Goal: Navigation & Orientation: Find specific page/section

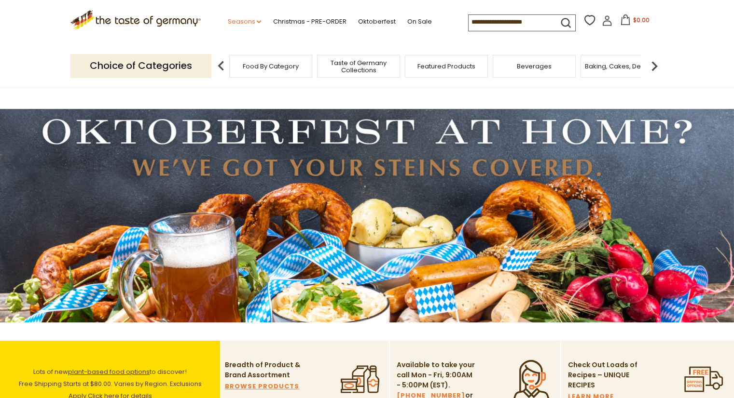
click at [256, 24] on link "Seasons dropdown_arrow" at bounding box center [244, 21] width 34 height 11
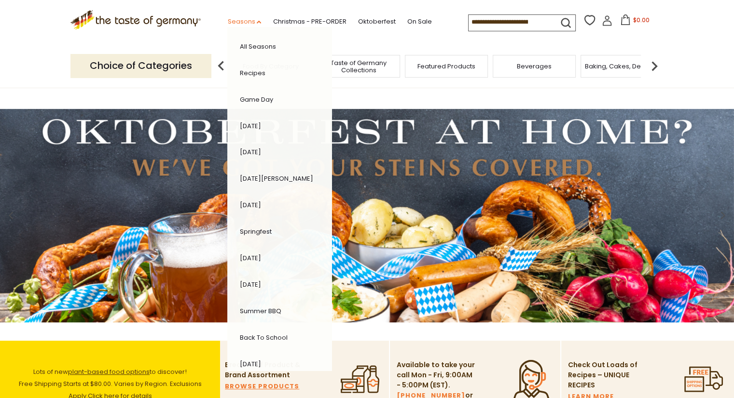
click at [256, 24] on link "Seasons dropdown_arrow" at bounding box center [244, 21] width 34 height 11
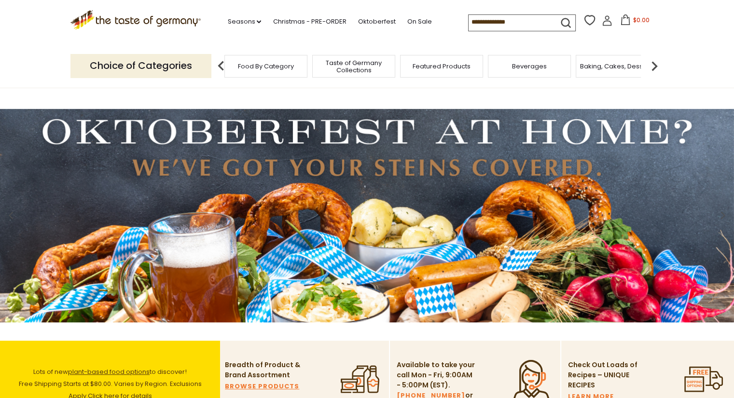
click at [374, 68] on span "Taste of Germany Collections" at bounding box center [353, 66] width 77 height 14
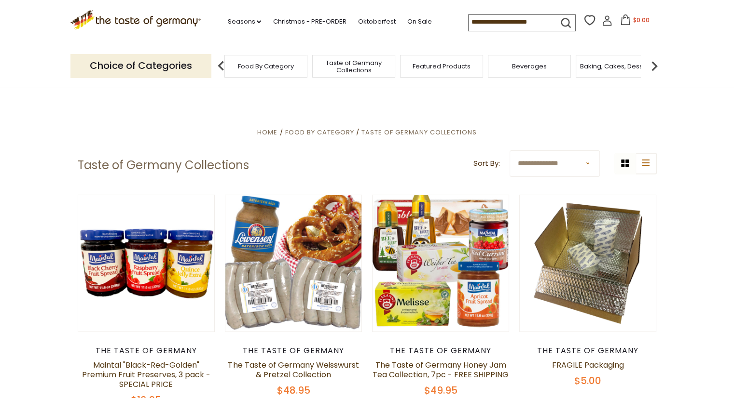
click at [249, 70] on div "Food By Category" at bounding box center [265, 66] width 83 height 23
click at [265, 67] on span "Food By Category" at bounding box center [266, 66] width 56 height 7
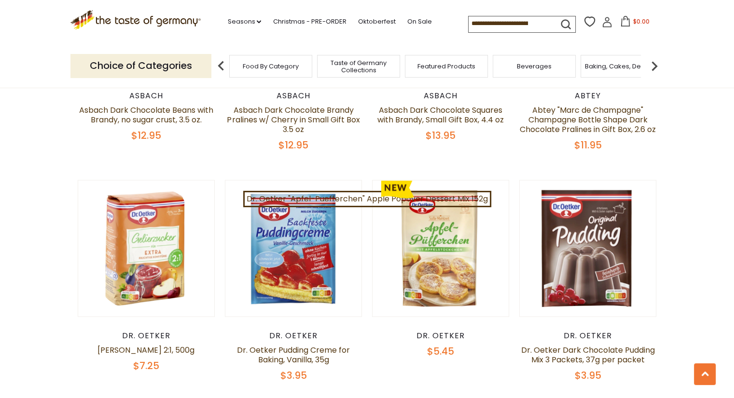
scroll to position [2171, 0]
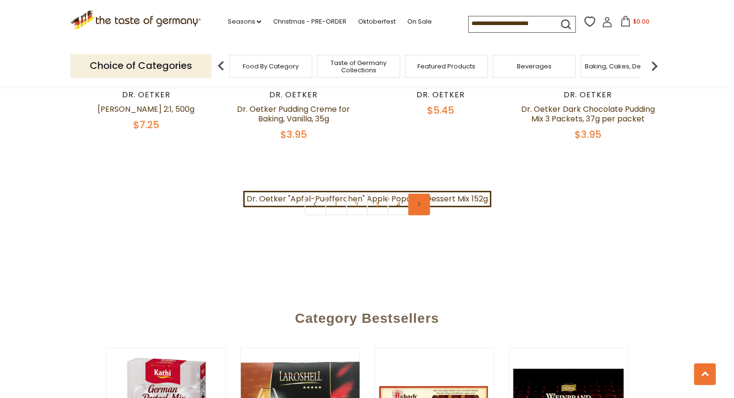
click at [424, 201] on link at bounding box center [419, 205] width 22 height 22
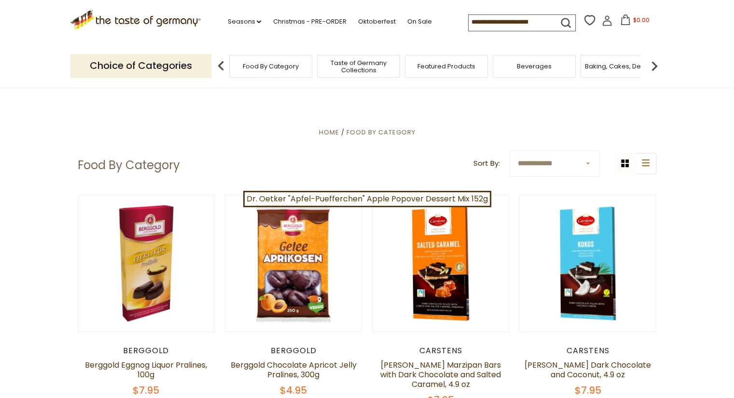
click at [225, 70] on img at bounding box center [220, 65] width 19 height 19
click at [177, 70] on p "Choice of Categories" at bounding box center [140, 66] width 141 height 24
click at [166, 55] on p "Choice of Categories" at bounding box center [140, 66] width 141 height 24
click at [294, 22] on link "Christmas - PRE-ORDER" at bounding box center [309, 21] width 73 height 11
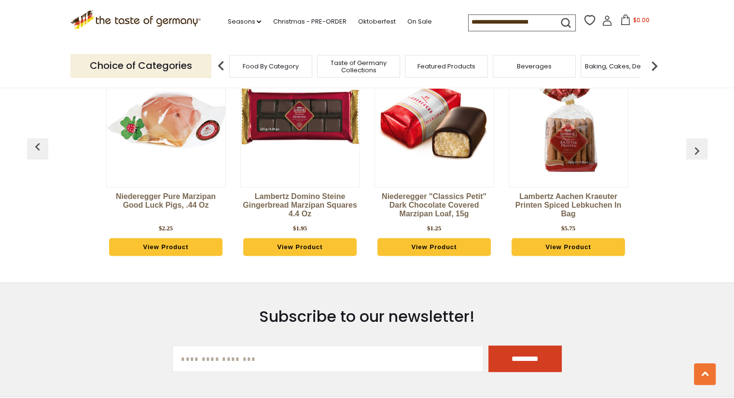
scroll to position [724, 0]
